Goal: Task Accomplishment & Management: Use online tool/utility

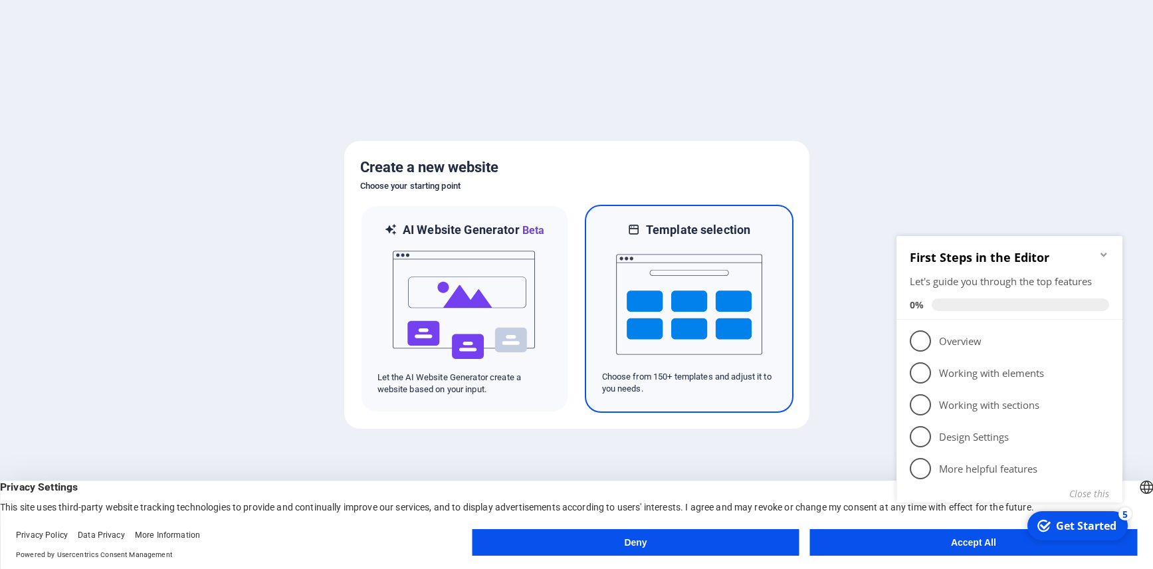
click at [702, 305] on img at bounding box center [689, 304] width 146 height 133
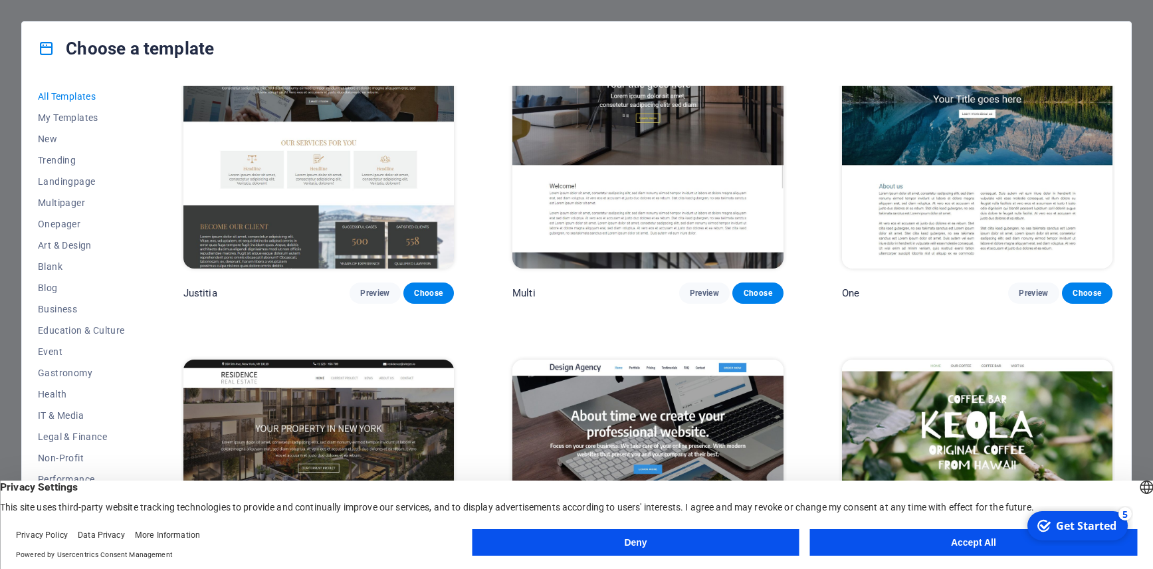
scroll to position [15049, 0]
click at [589, 360] on img at bounding box center [647, 484] width 270 height 249
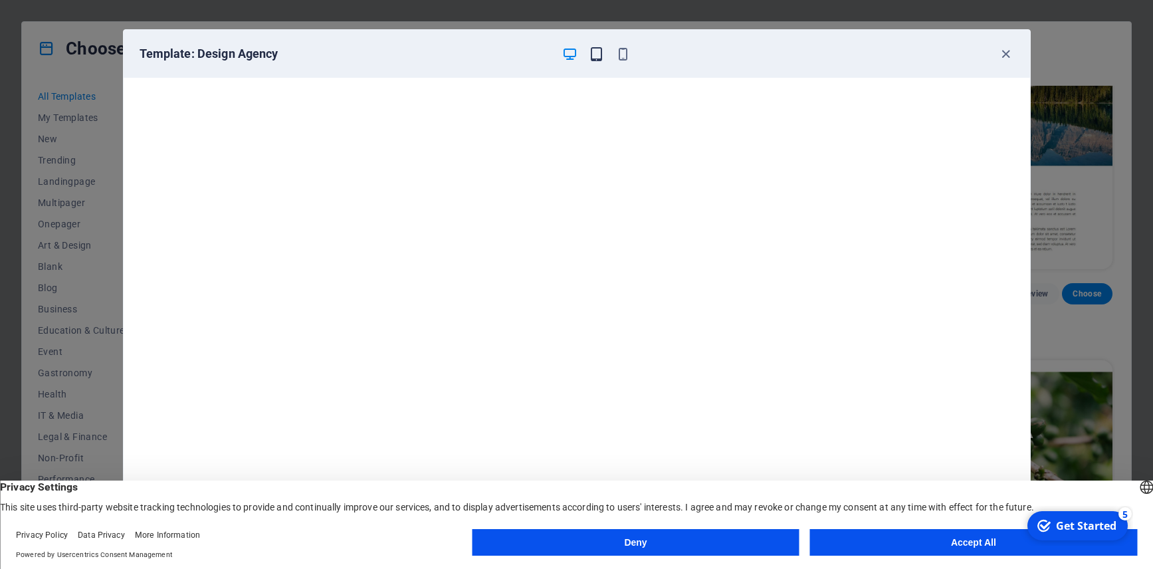
click at [596, 52] on icon "button" at bounding box center [596, 54] width 15 height 15
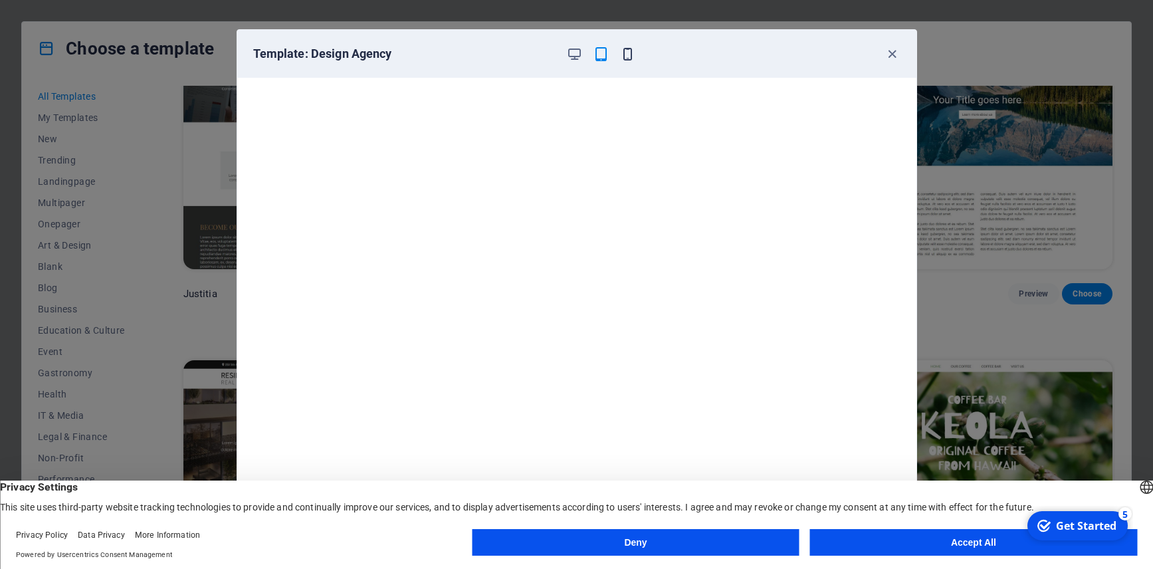
click at [626, 52] on icon "button" at bounding box center [627, 54] width 15 height 15
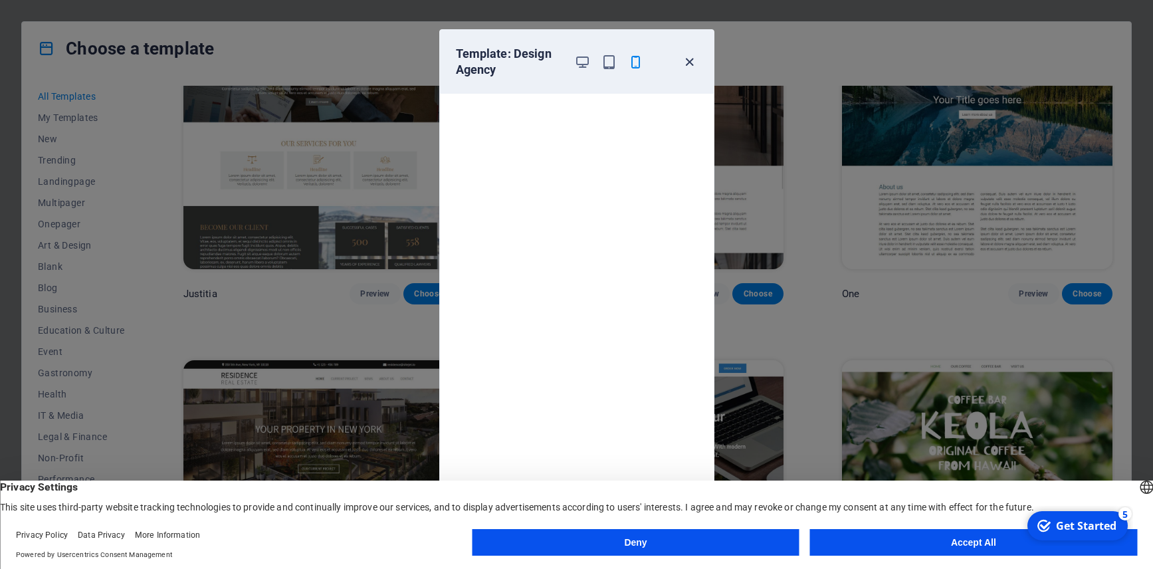
click at [688, 60] on icon "button" at bounding box center [689, 61] width 15 height 15
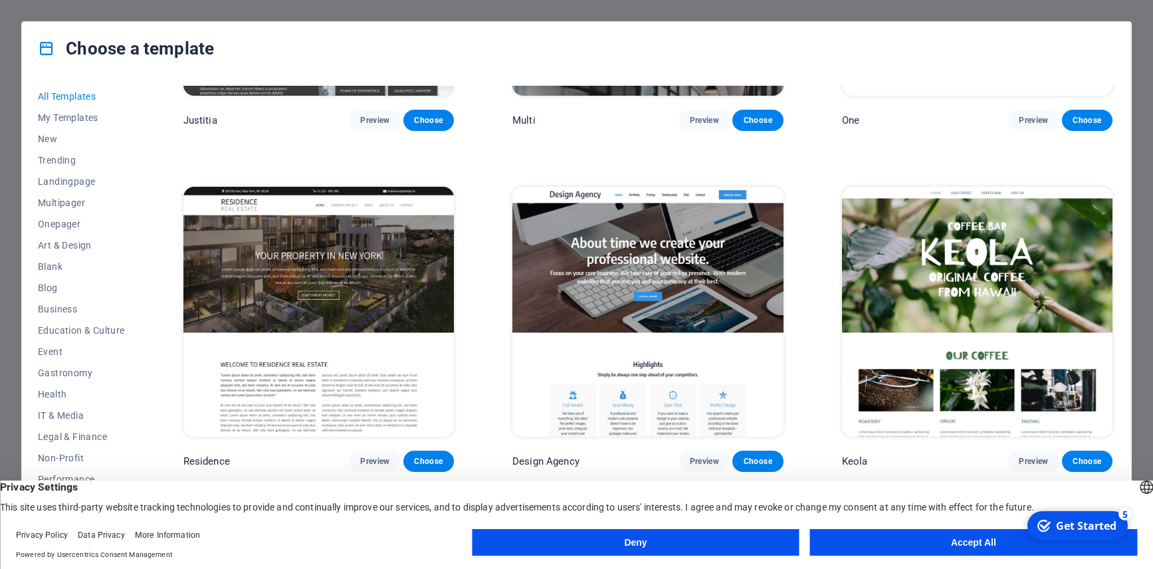
scroll to position [15315, 0]
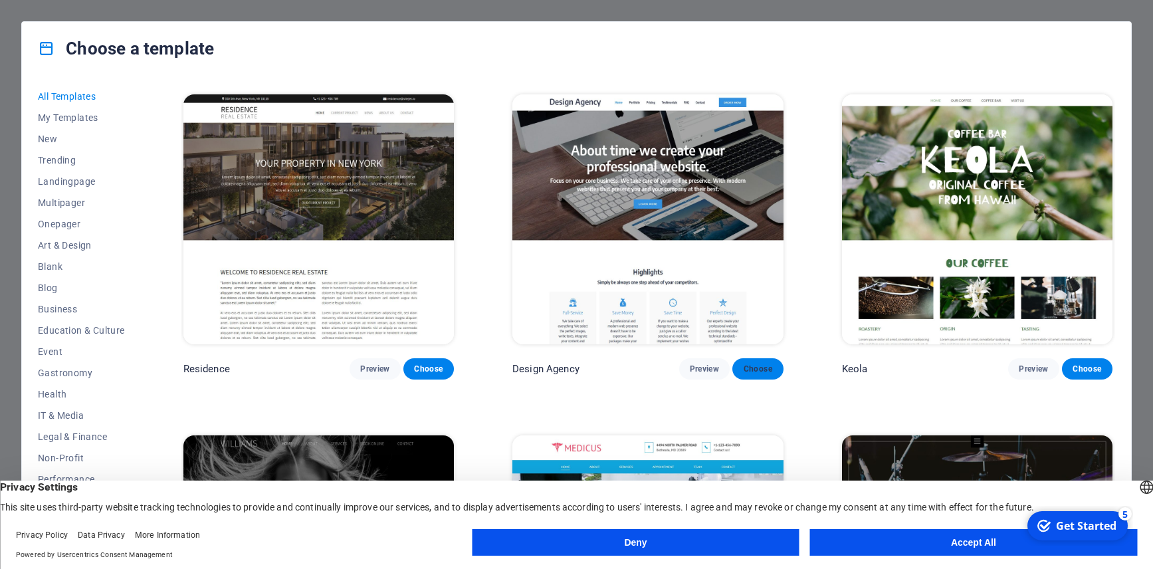
click at [748, 363] on span "Choose" at bounding box center [757, 368] width 29 height 11
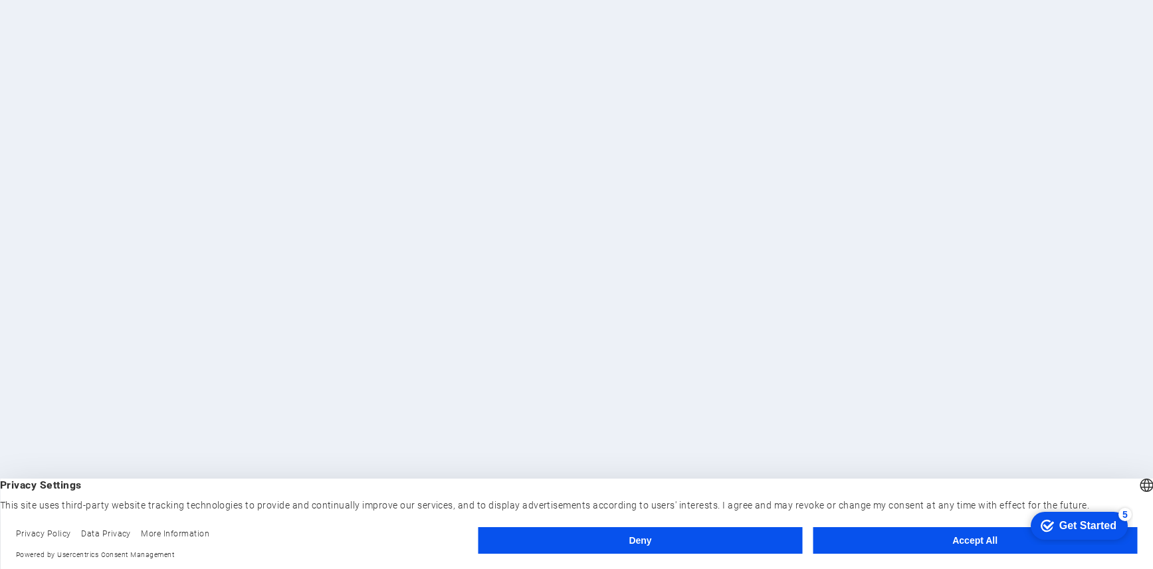
click at [912, 536] on button "Accept All" at bounding box center [975, 540] width 324 height 27
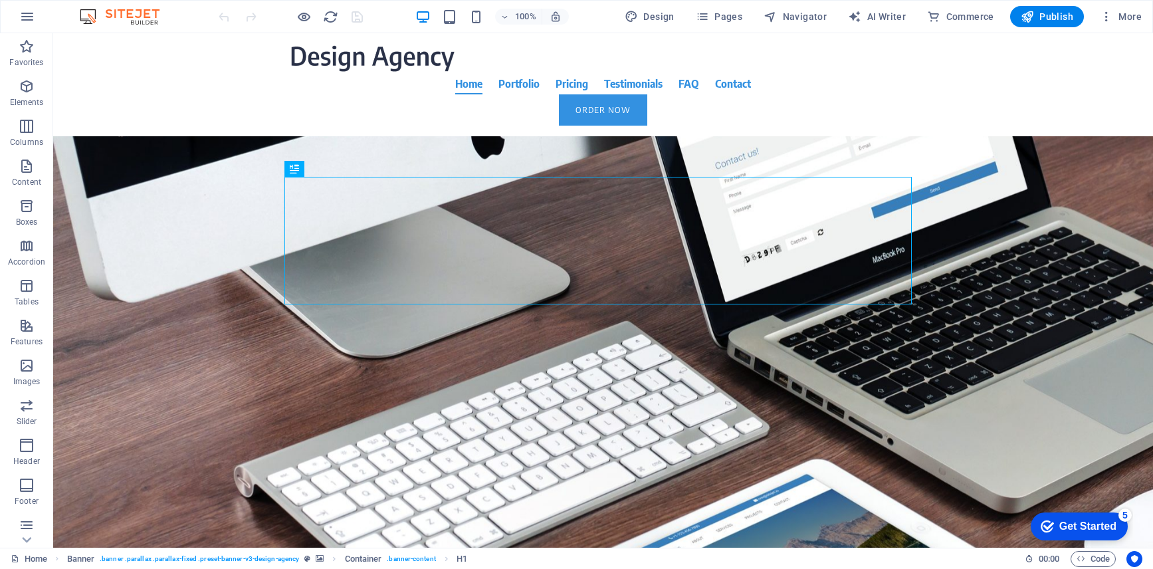
drag, startPoint x: 1058, startPoint y: 517, endPoint x: 1188, endPoint y: 801, distance: 312.2
click at [1058, 518] on div "checkmark Get Started 5" at bounding box center [1079, 526] width 97 height 28
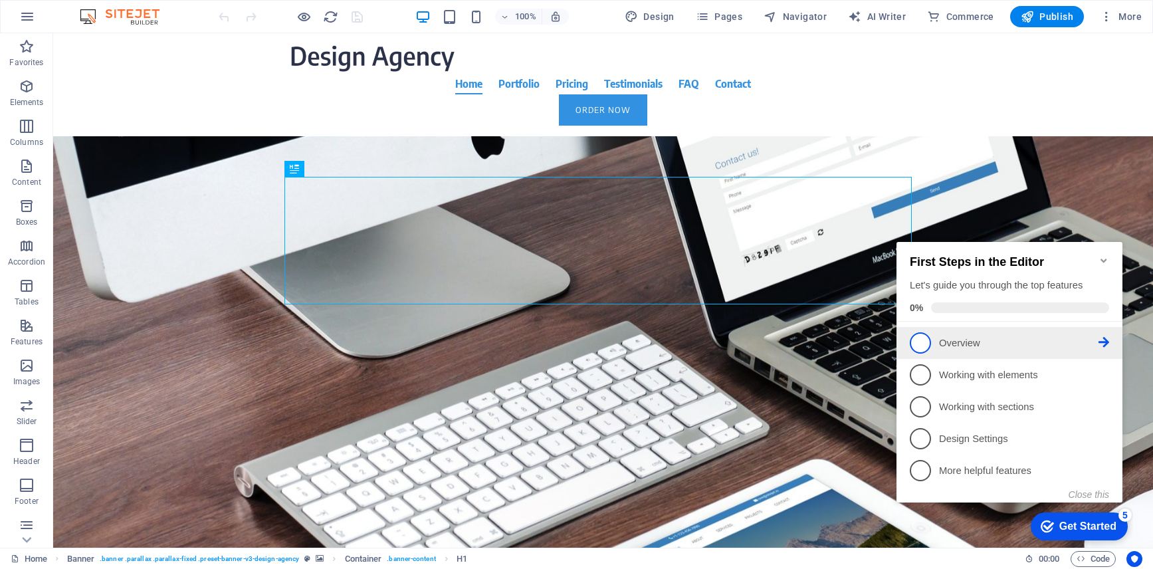
click at [916, 351] on li "1 Overview - incomplete" at bounding box center [1009, 343] width 226 height 32
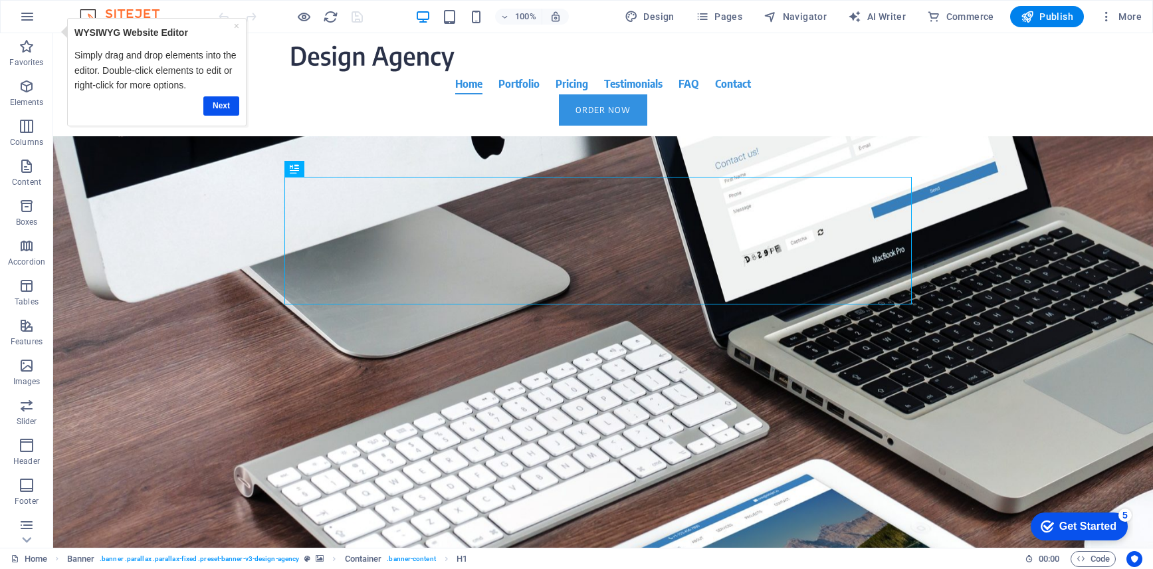
click at [1078, 522] on div "Get Started" at bounding box center [1087, 526] width 57 height 12
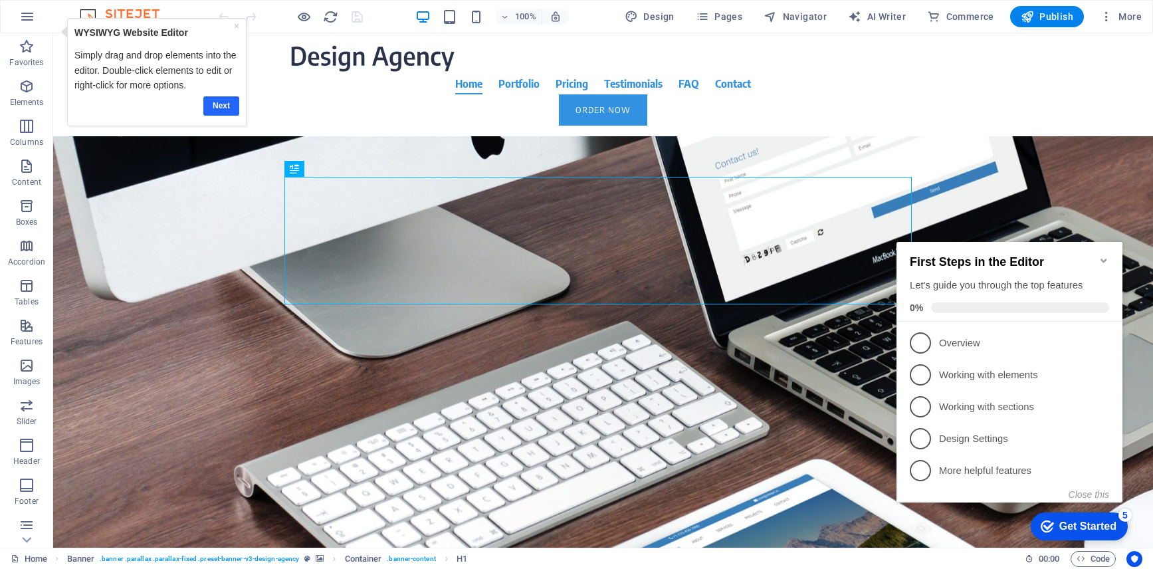
click at [223, 104] on link "Next" at bounding box center [221, 105] width 36 height 19
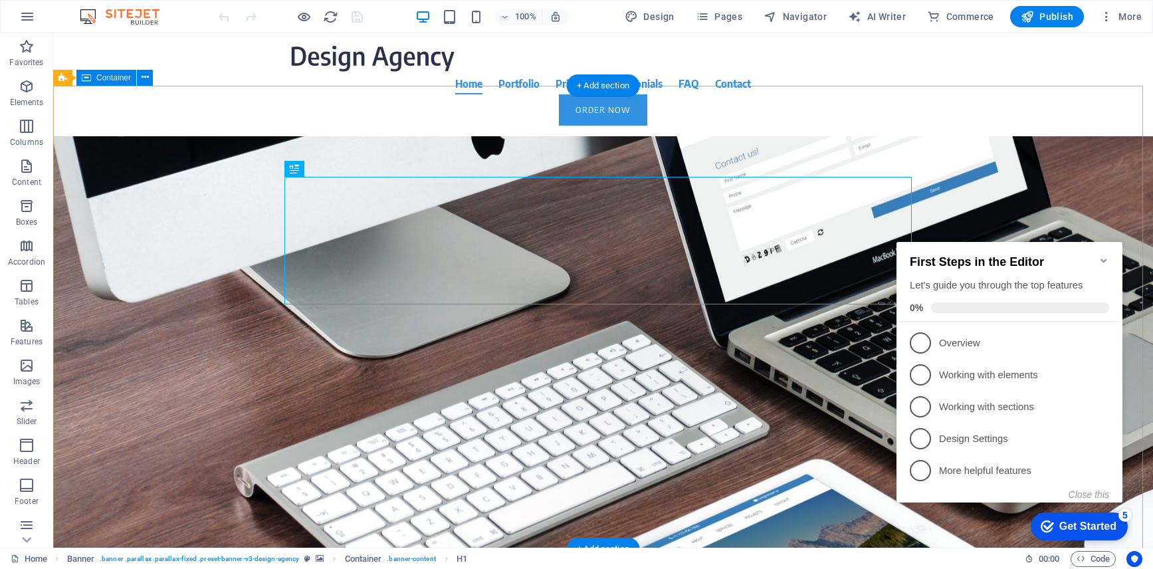
click at [173, 367] on div "About time we create your professional website. Focus on your core business. We…" at bounding box center [603, 361] width 1100 height 451
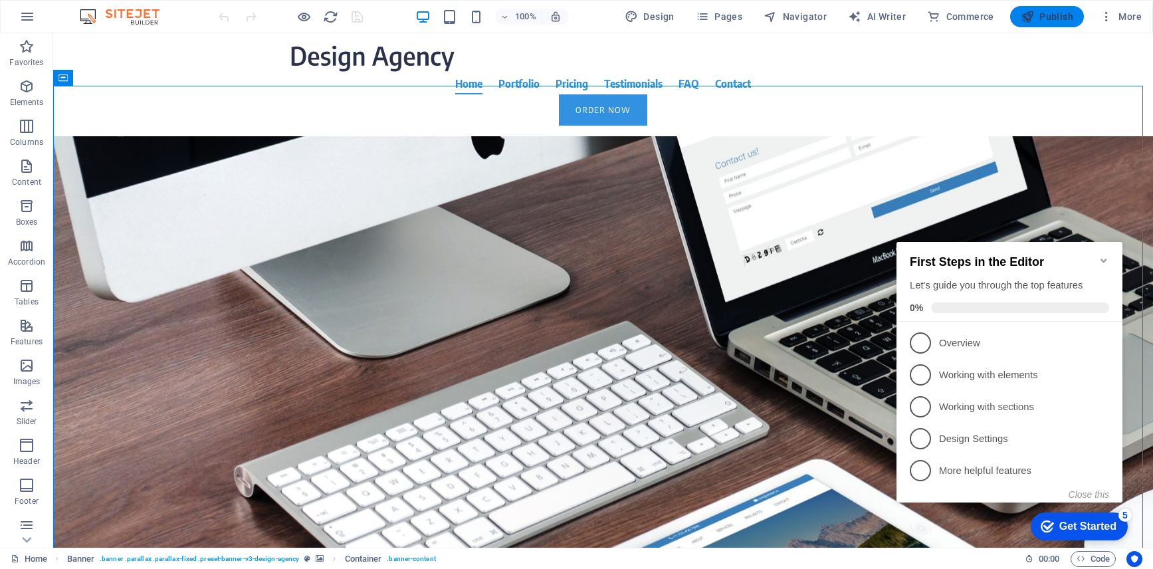
click at [1068, 11] on span "Publish" at bounding box center [1047, 16] width 52 height 13
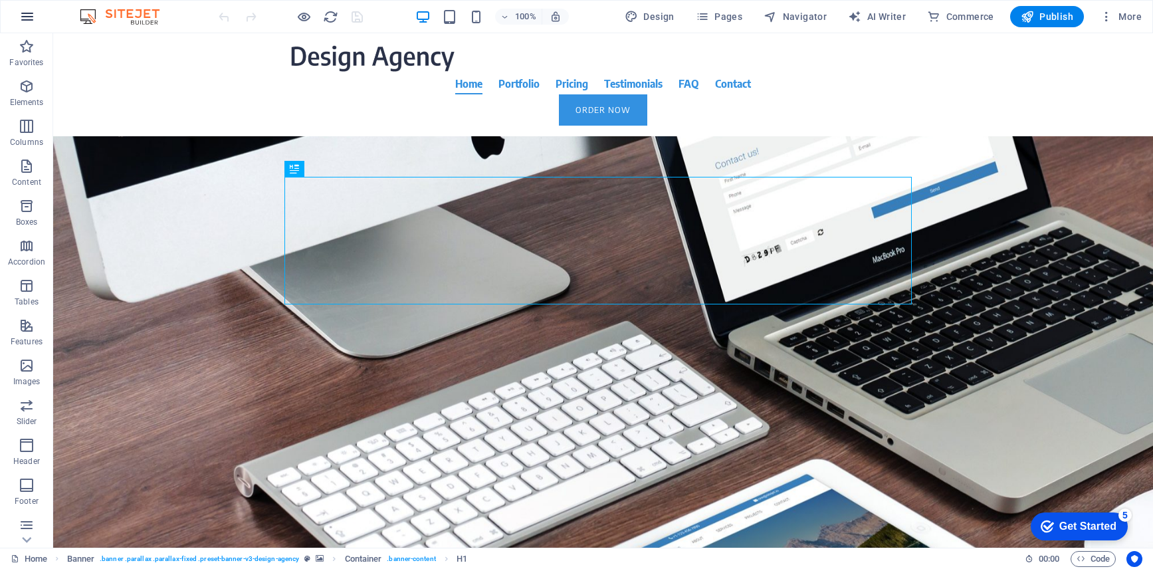
click at [34, 21] on icon "button" at bounding box center [27, 17] width 16 height 16
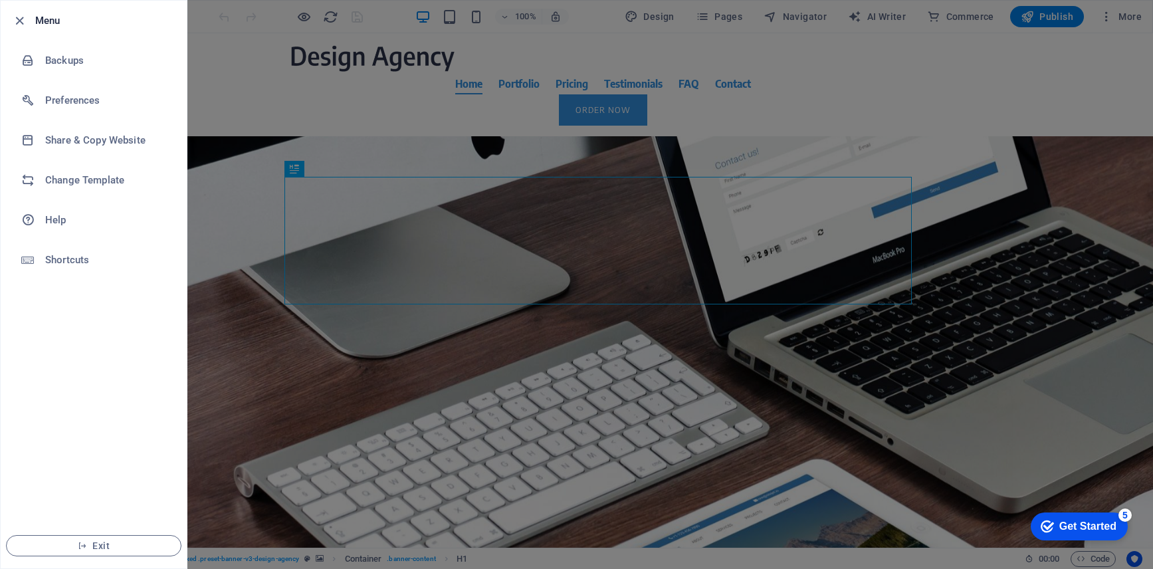
click at [39, 21] on h6 "Menu" at bounding box center [105, 21] width 141 height 16
click at [20, 22] on icon "button" at bounding box center [19, 20] width 15 height 15
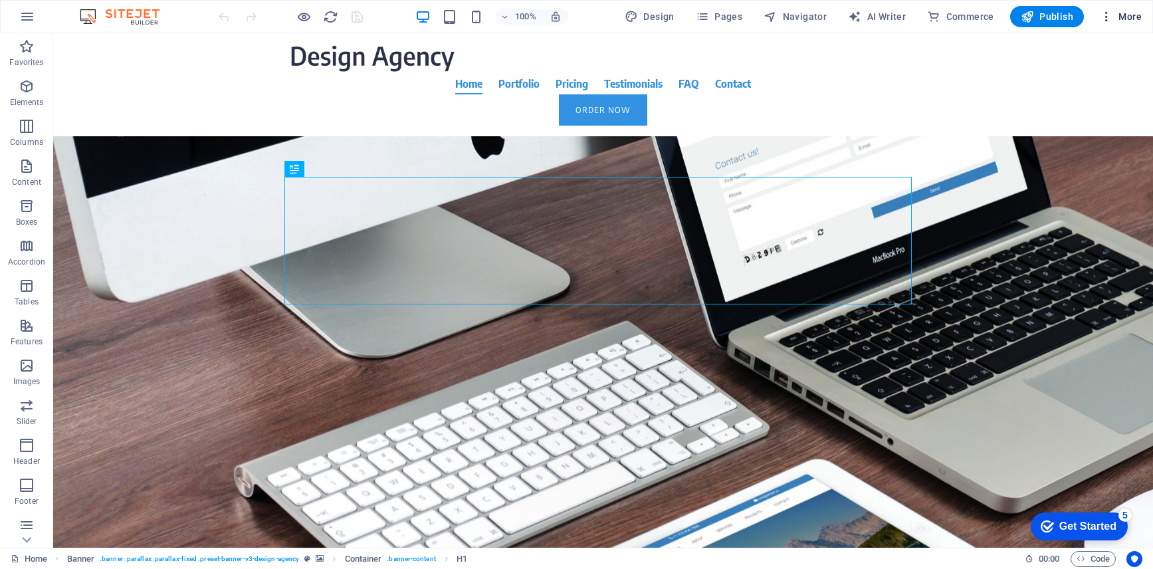
click at [1131, 18] on span "More" at bounding box center [1121, 16] width 42 height 13
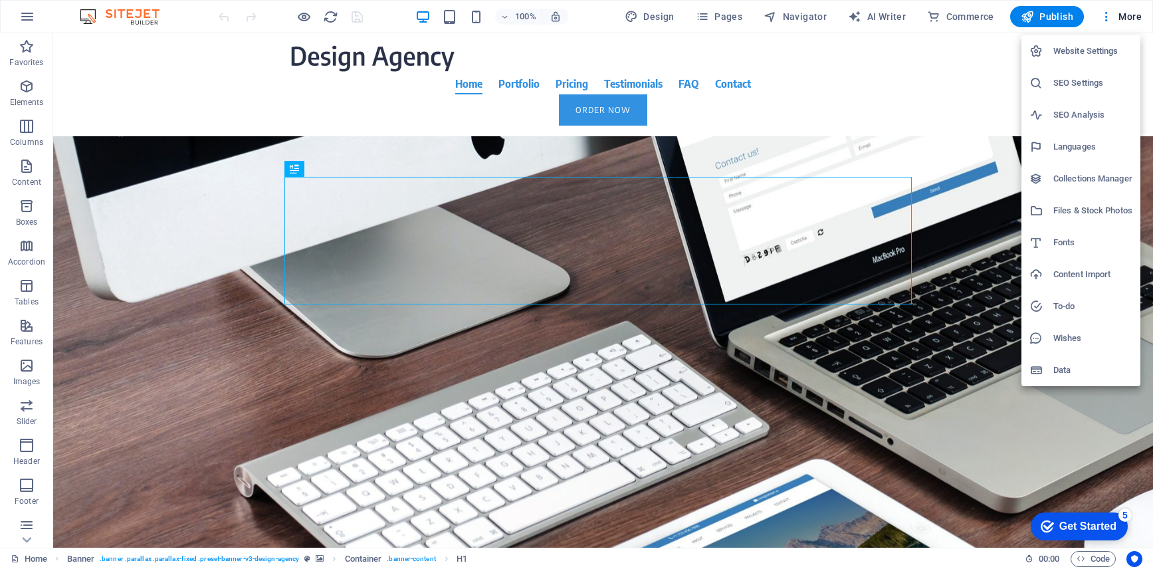
click at [25, 540] on div at bounding box center [576, 284] width 1153 height 569
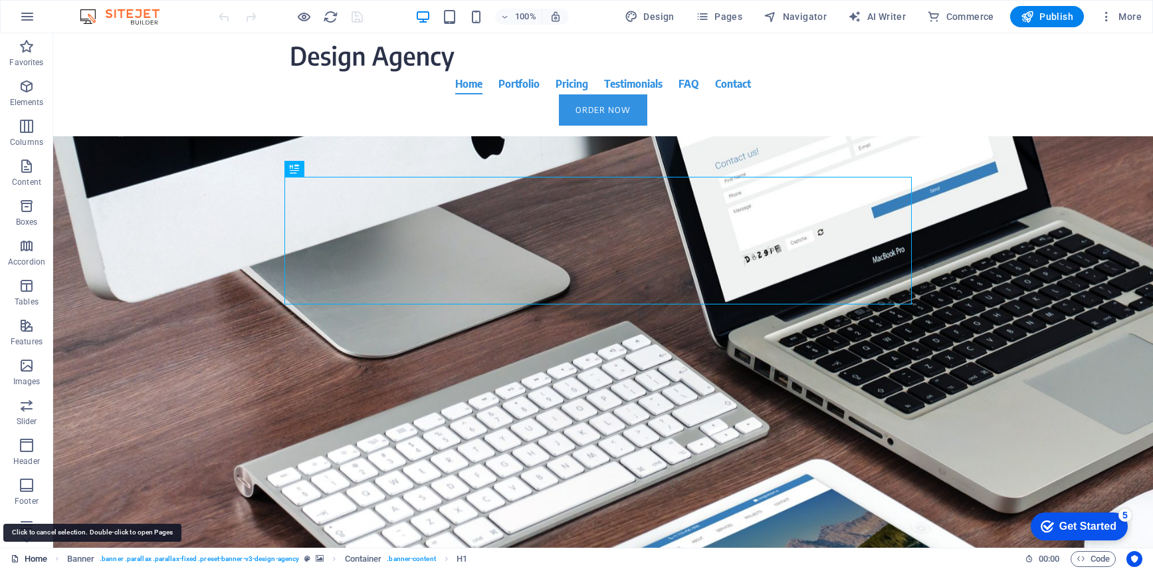
drag, startPoint x: 25, startPoint y: 557, endPoint x: 42, endPoint y: 557, distance: 16.6
click at [26, 557] on link "Home" at bounding box center [29, 559] width 37 height 16
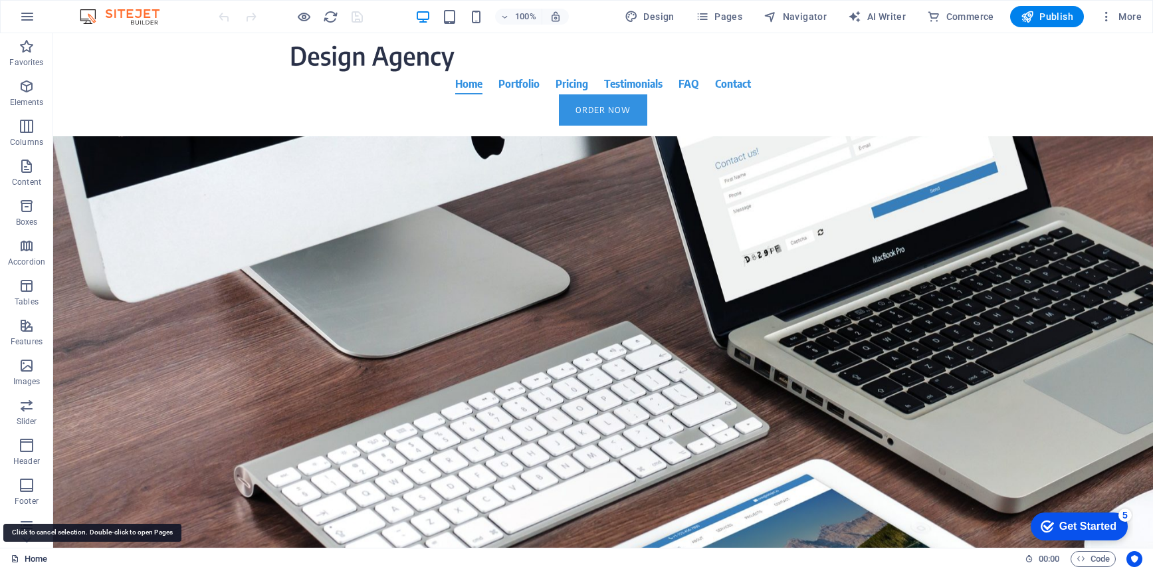
click at [24, 559] on link "Home" at bounding box center [29, 559] width 37 height 16
click at [114, 17] on img at bounding box center [126, 17] width 100 height 16
click at [92, 17] on img at bounding box center [126, 17] width 100 height 16
click at [20, 18] on icon "button" at bounding box center [27, 17] width 16 height 16
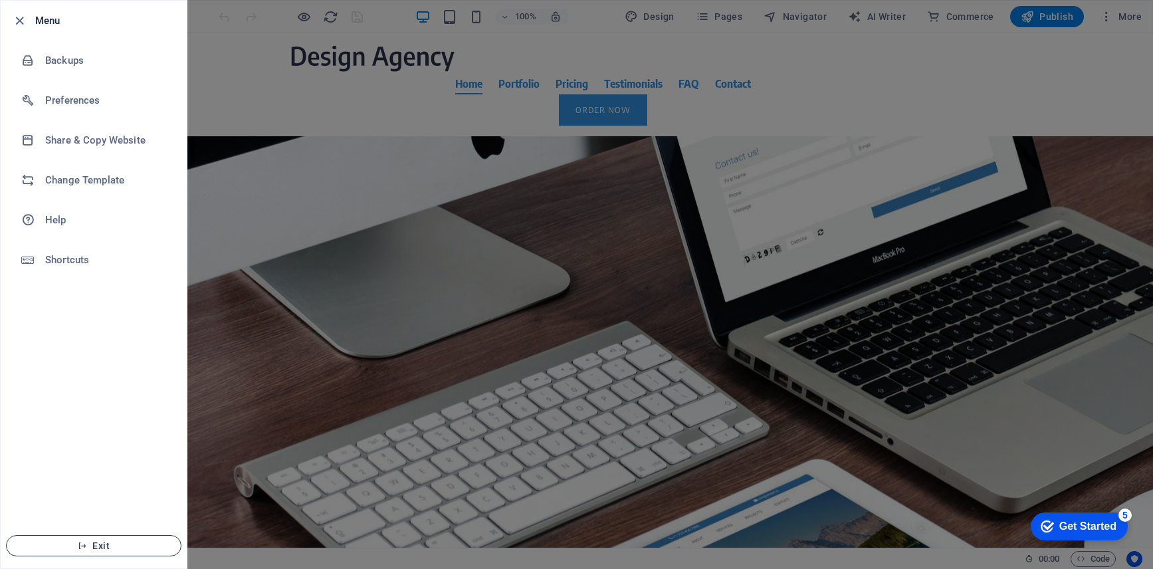
click at [95, 544] on span "Exit" at bounding box center [93, 545] width 153 height 11
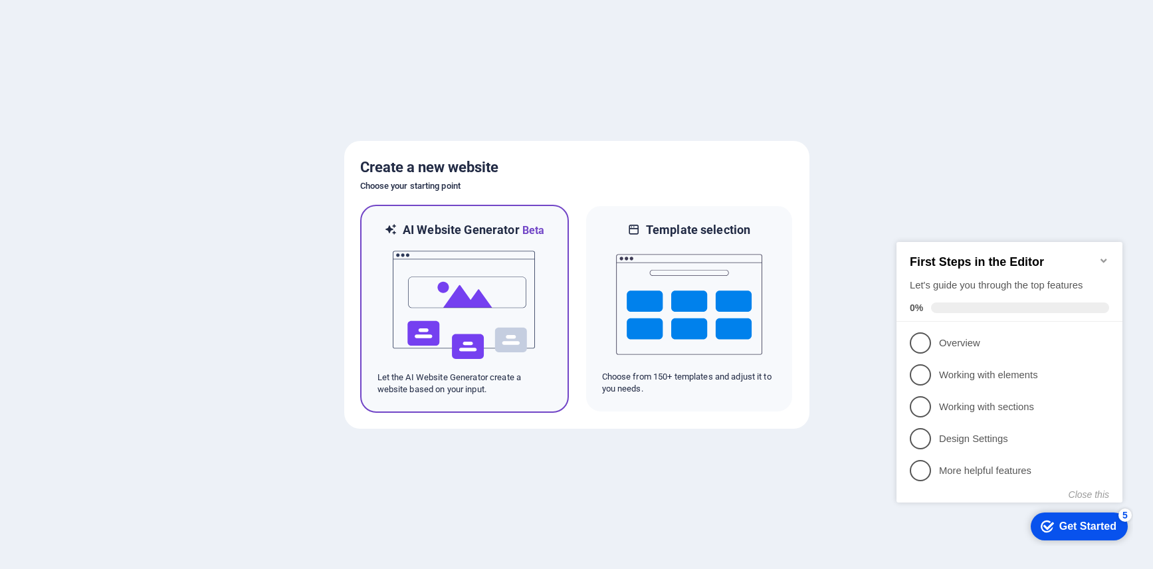
click at [468, 312] on img at bounding box center [464, 305] width 146 height 133
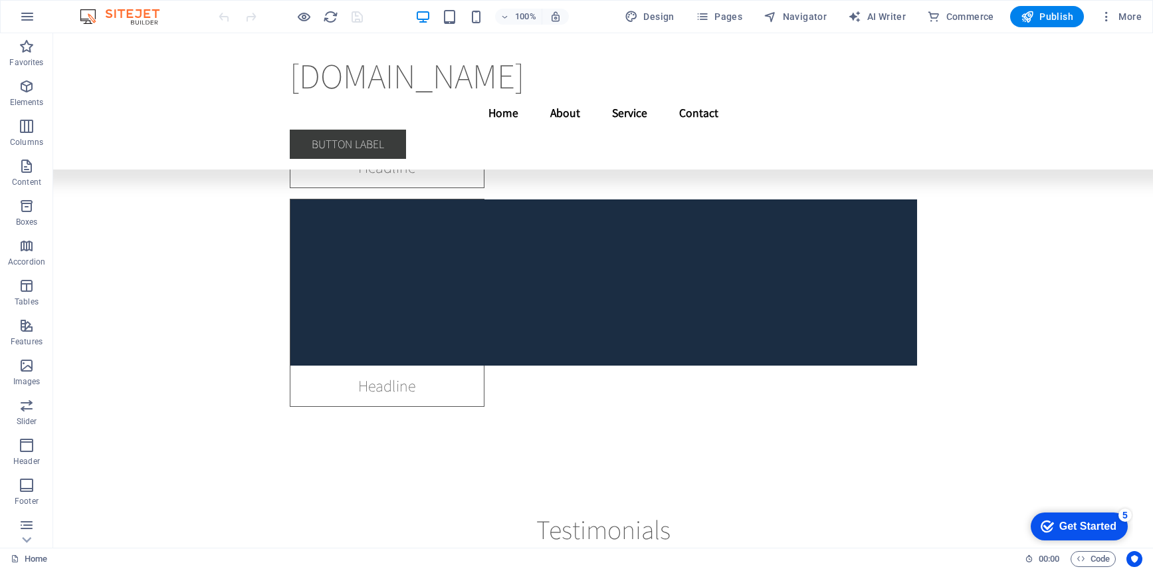
scroll to position [19915, 0]
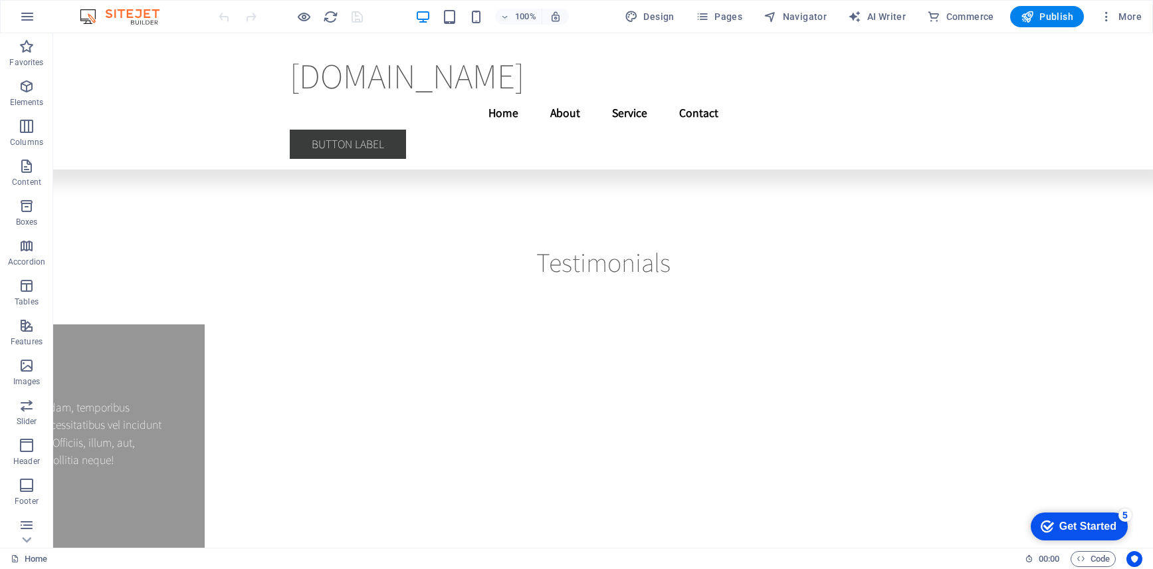
drag, startPoint x: 1148, startPoint y: 237, endPoint x: 163, endPoint y: 43, distance: 1003.6
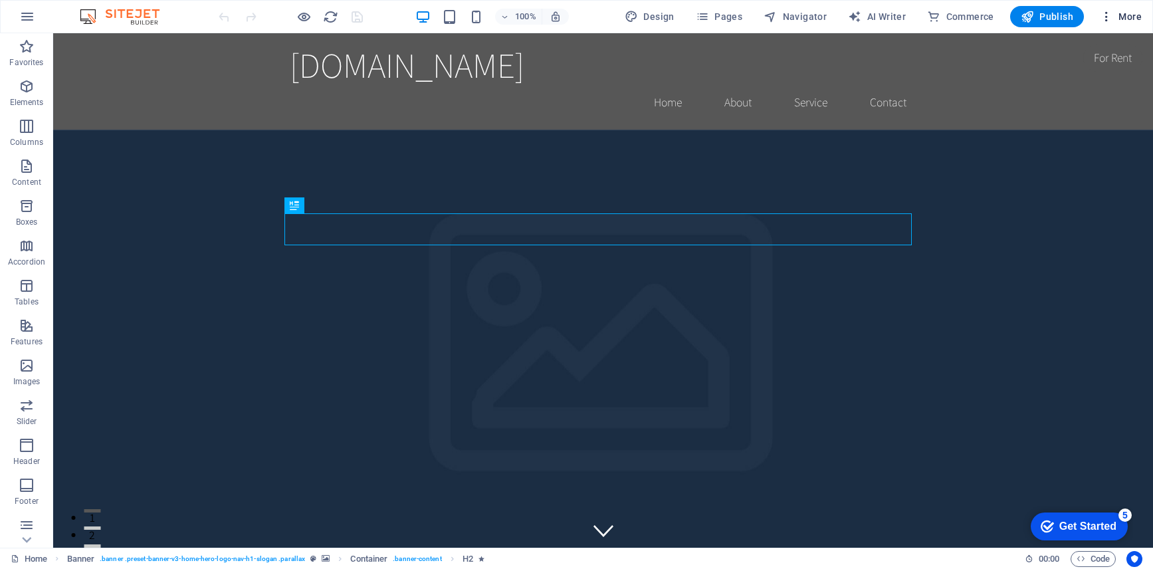
click at [1110, 17] on icon "button" at bounding box center [1106, 16] width 13 height 13
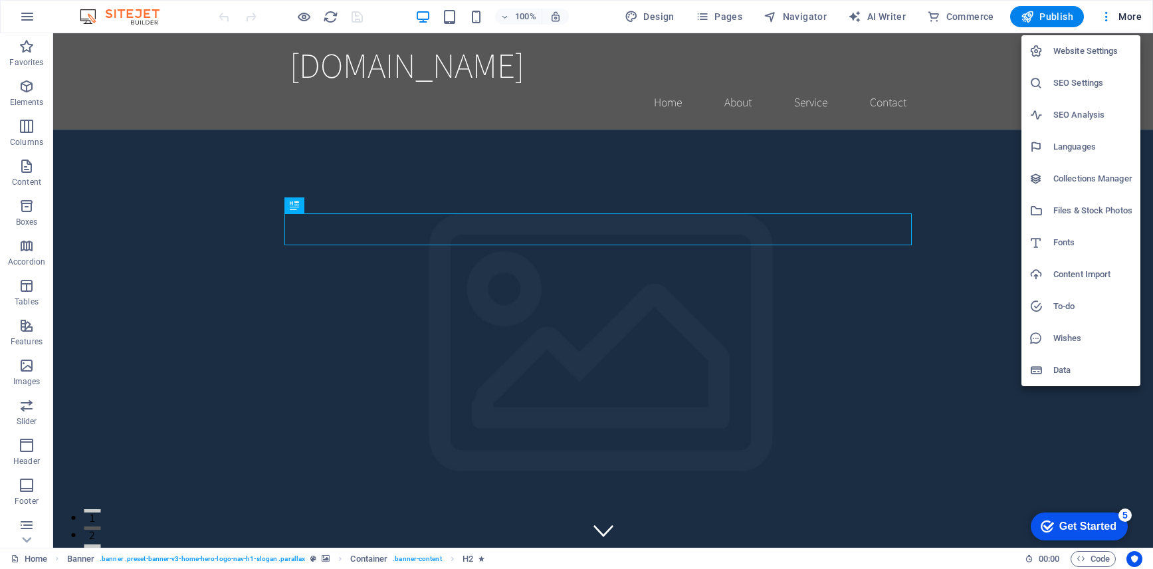
click at [134, 272] on div at bounding box center [576, 284] width 1153 height 569
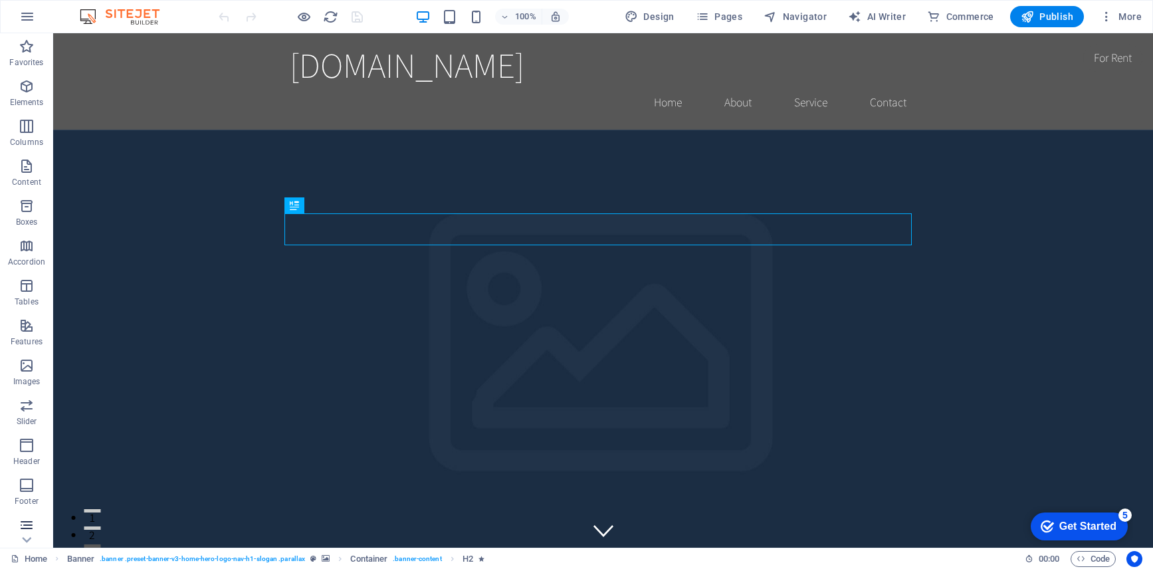
click at [23, 526] on icon "button" at bounding box center [27, 525] width 16 height 16
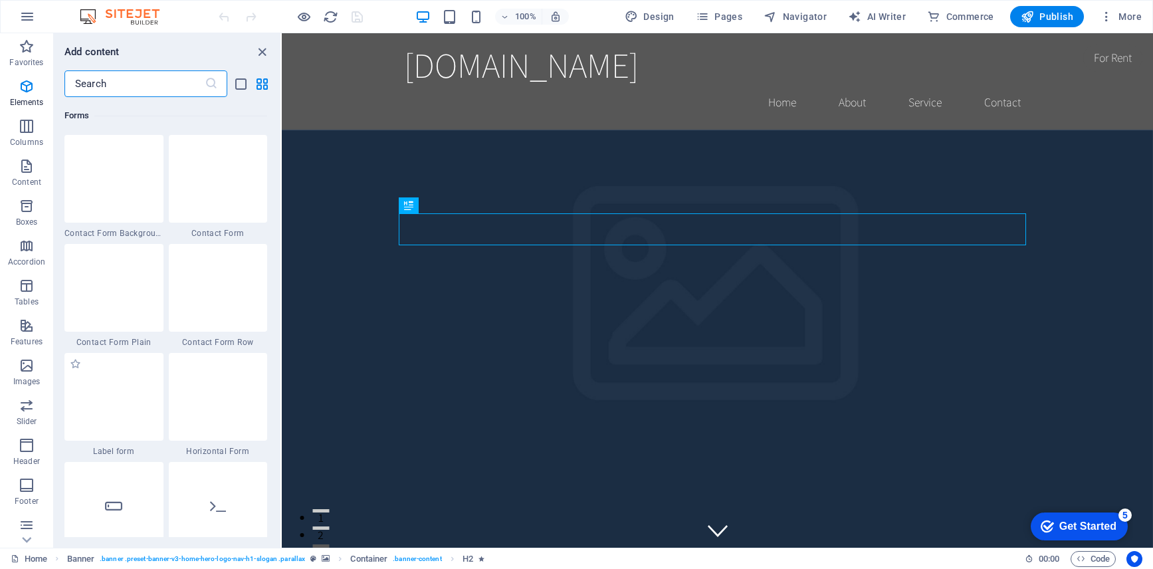
scroll to position [9701, 0]
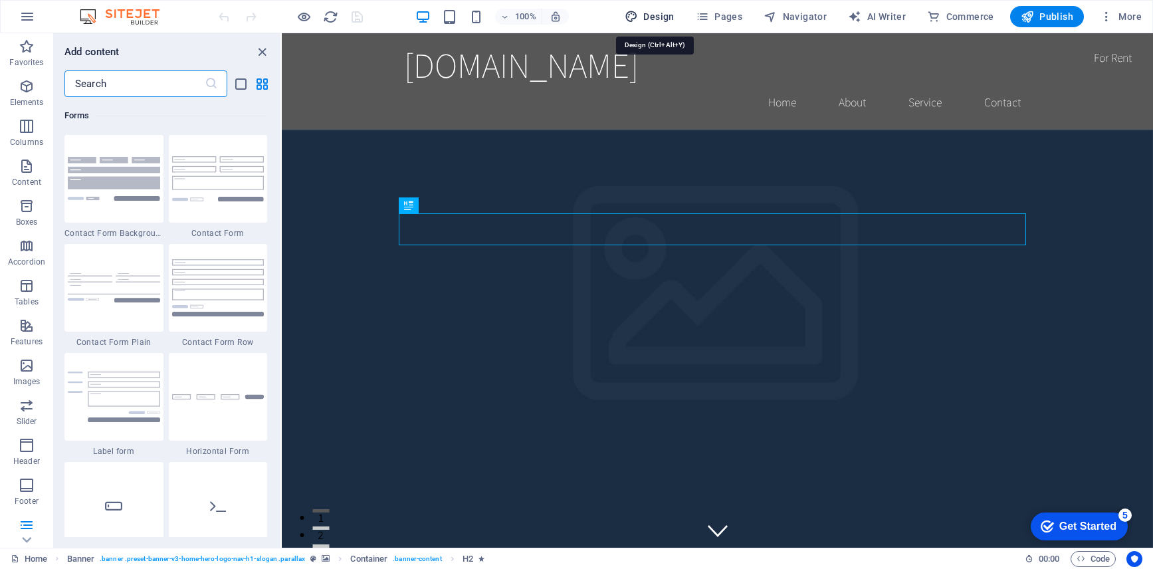
click at [654, 11] on span "Design" at bounding box center [650, 16] width 50 height 13
select select "rem"
select select "200"
select select "px"
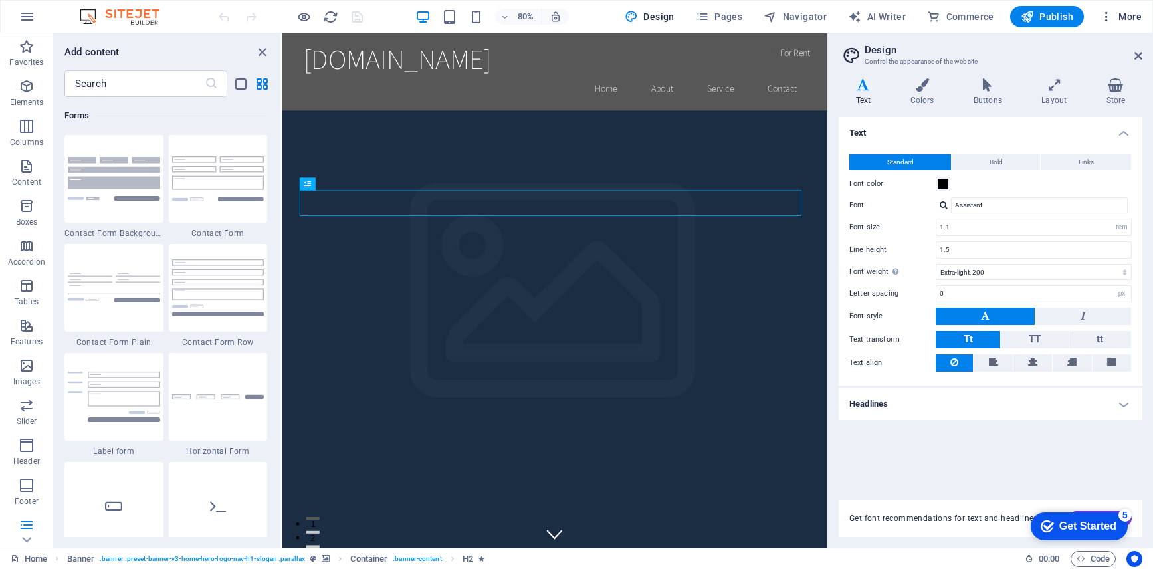
click at [1106, 13] on icon "button" at bounding box center [1106, 16] width 13 height 13
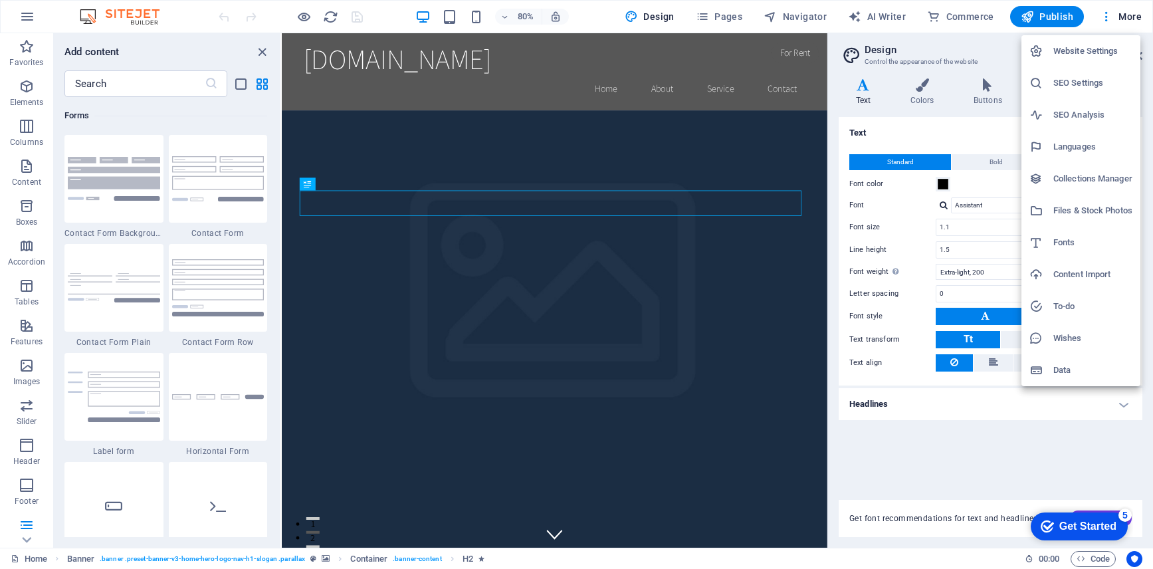
click at [1079, 49] on h6 "Website Settings" at bounding box center [1092, 51] width 79 height 16
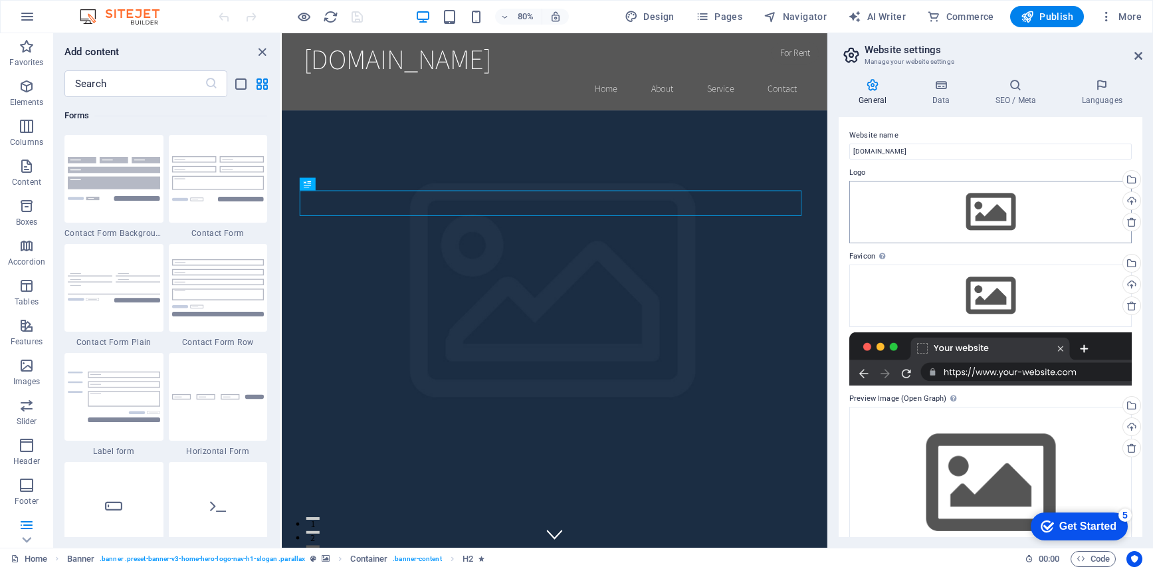
scroll to position [33, 0]
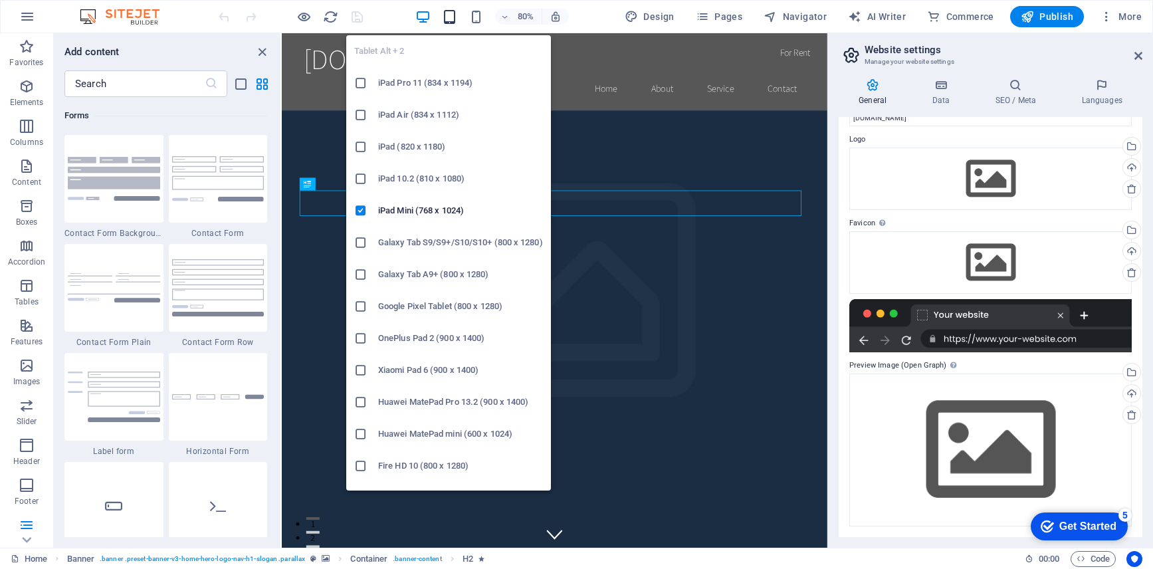
click at [450, 18] on icon "button" at bounding box center [449, 16] width 15 height 15
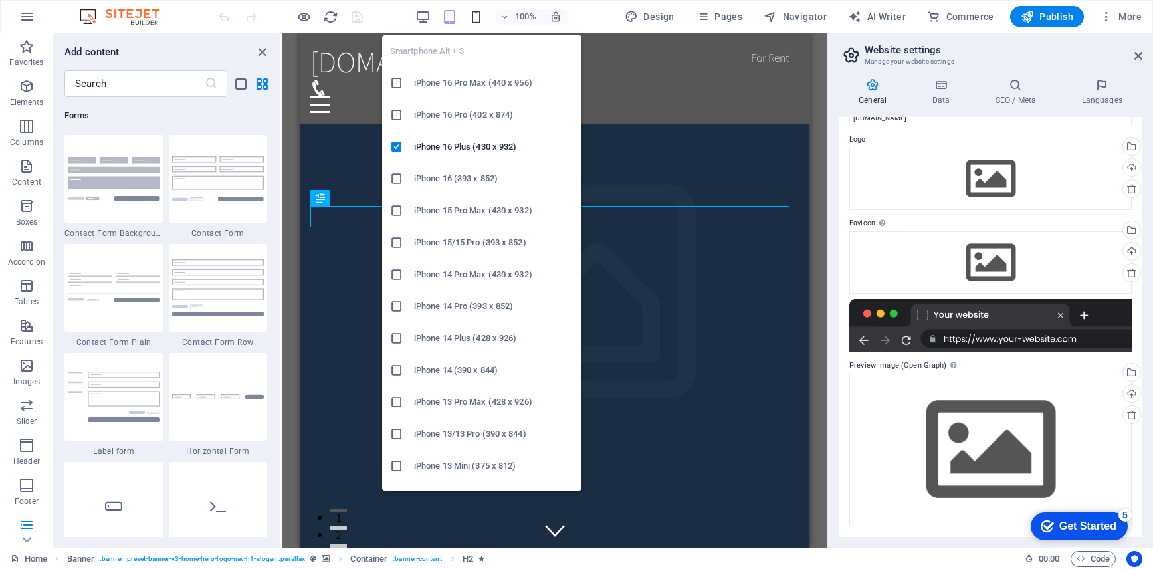
click at [482, 18] on icon "button" at bounding box center [475, 16] width 15 height 15
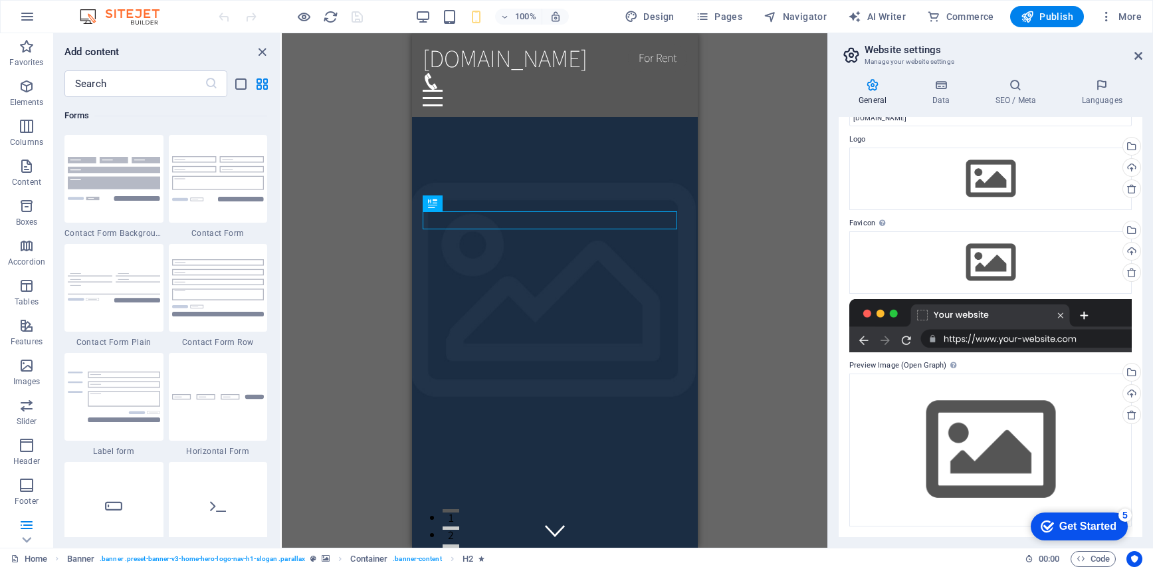
click at [748, 165] on div "Drag here to replace the existing content. Press “Ctrl” if you want to create a…" at bounding box center [555, 290] width 546 height 514
click at [1068, 13] on span "Publish" at bounding box center [1047, 16] width 52 height 13
